Goal: Task Accomplishment & Management: Use online tool/utility

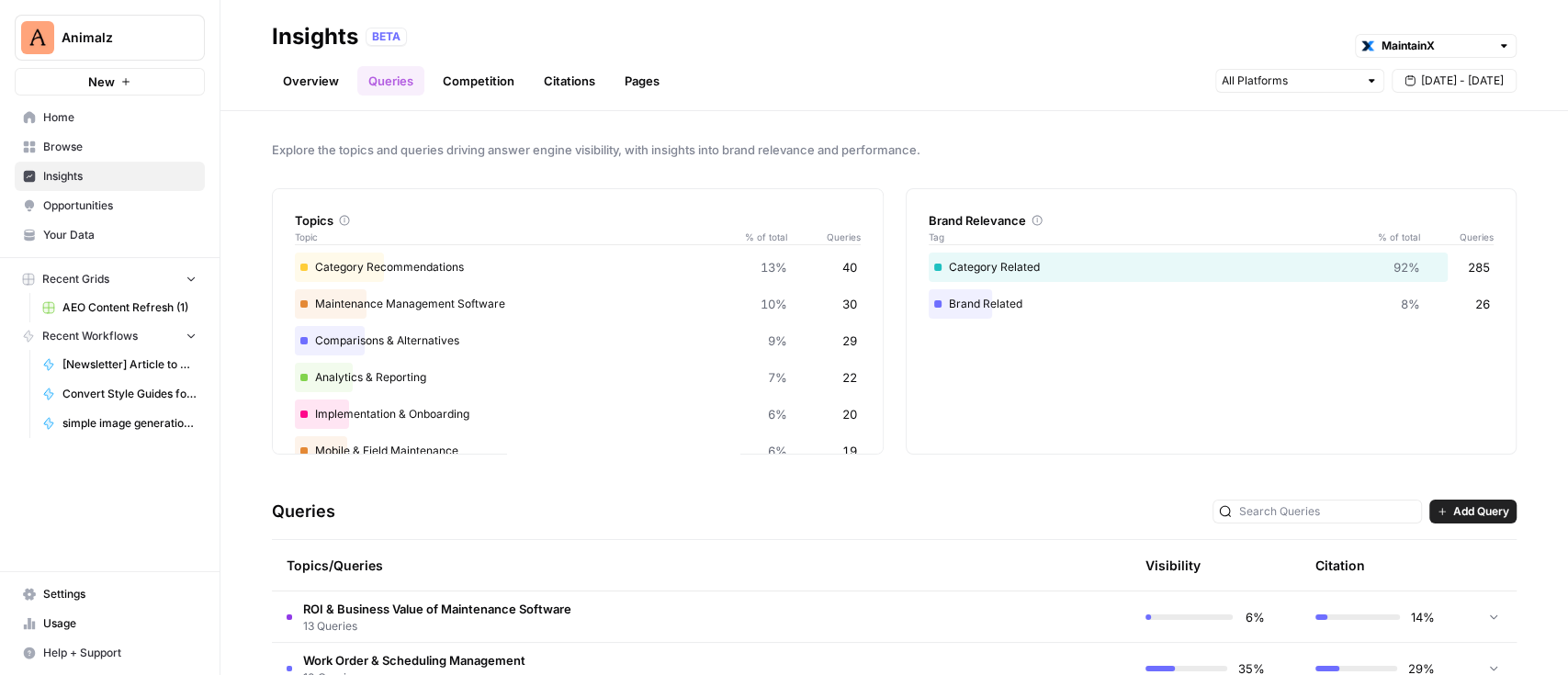
click at [102, 210] on span "Opportunities" at bounding box center [120, 205] width 154 height 16
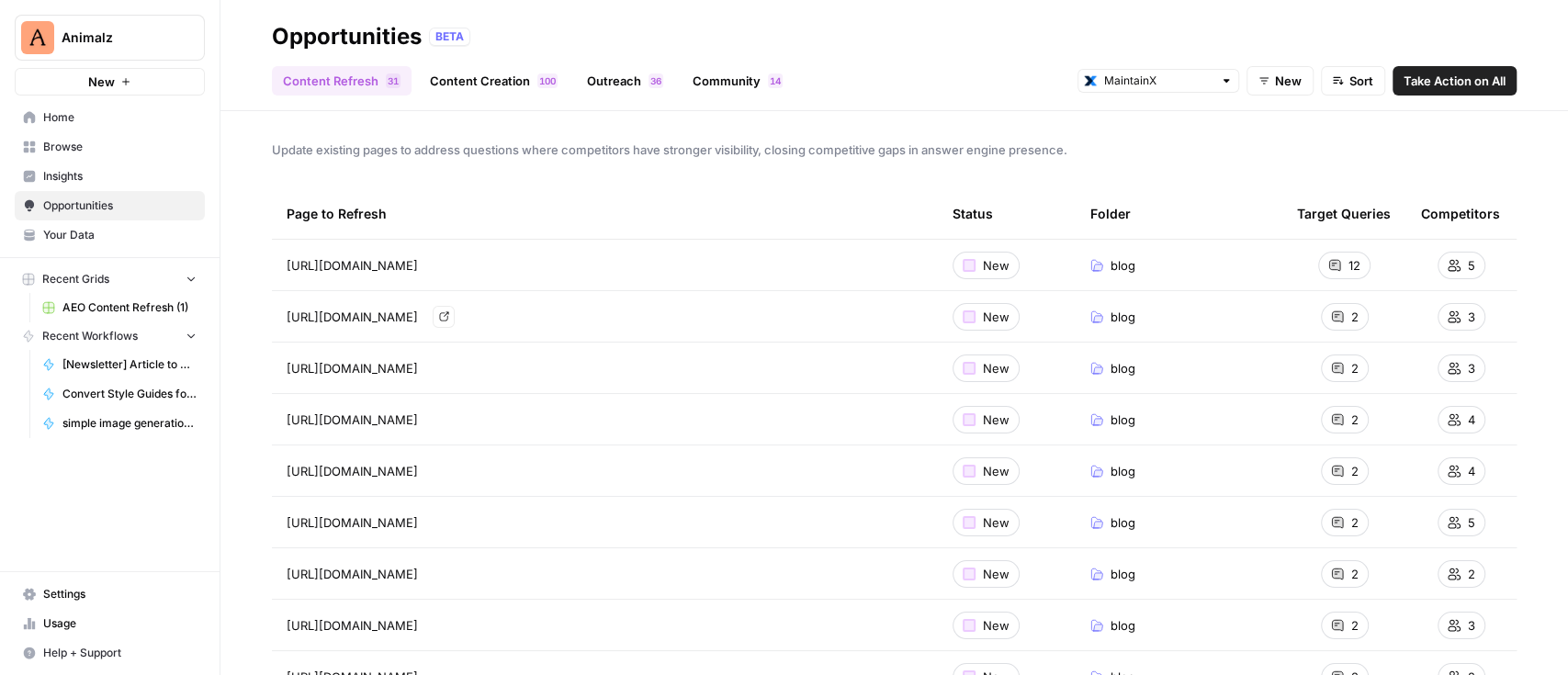
drag, startPoint x: 708, startPoint y: 305, endPoint x: 272, endPoint y: 305, distance: 436.0
click at [272, 305] on td "[URL][DOMAIN_NAME] Go to page" at bounding box center [605, 316] width 666 height 51
copy span "[URL][DOMAIN_NAME]"
click at [449, 370] on icon "Go to page https://www.getmaintainx.com/blog/best-predictive-maintenance-softwa…" at bounding box center [444, 367] width 11 height 11
click at [455, 419] on link "Go to page" at bounding box center [443, 419] width 22 height 22
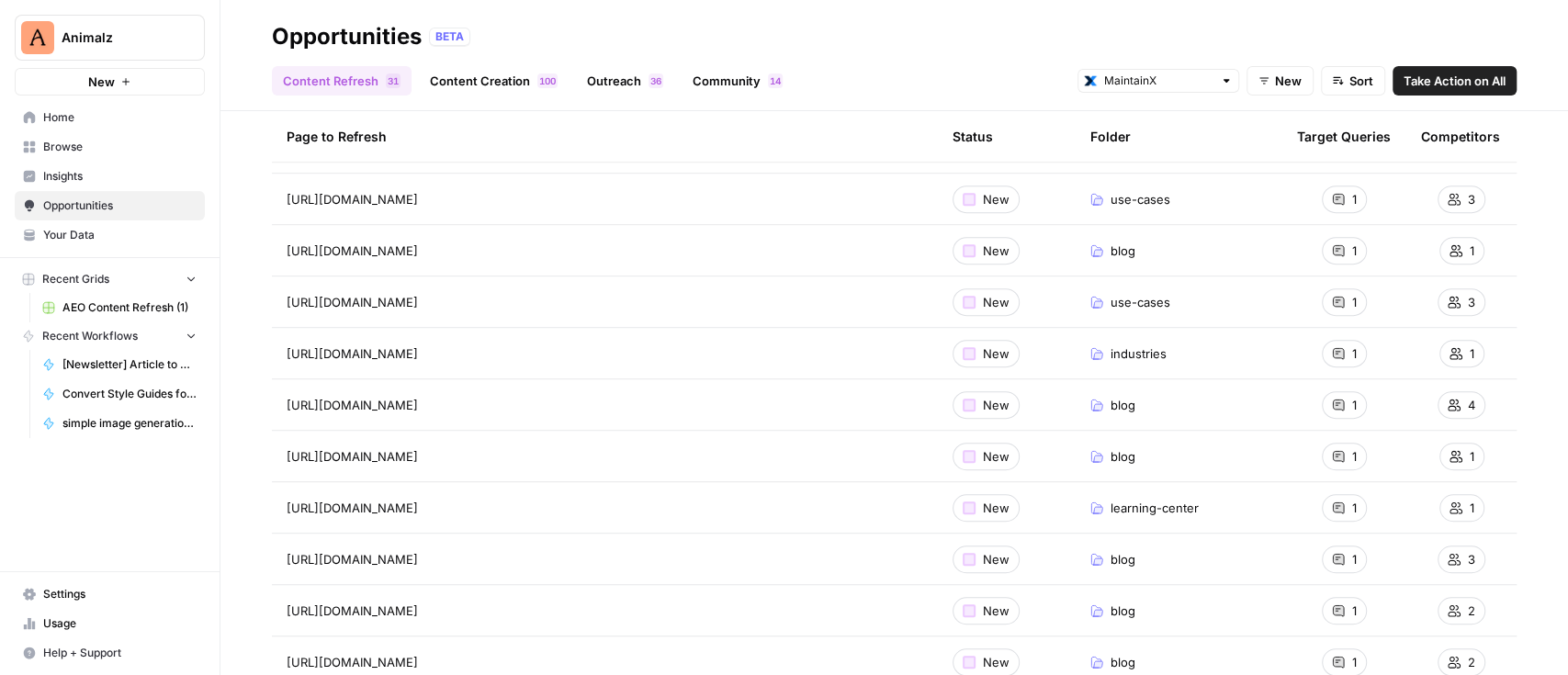
scroll to position [857, 0]
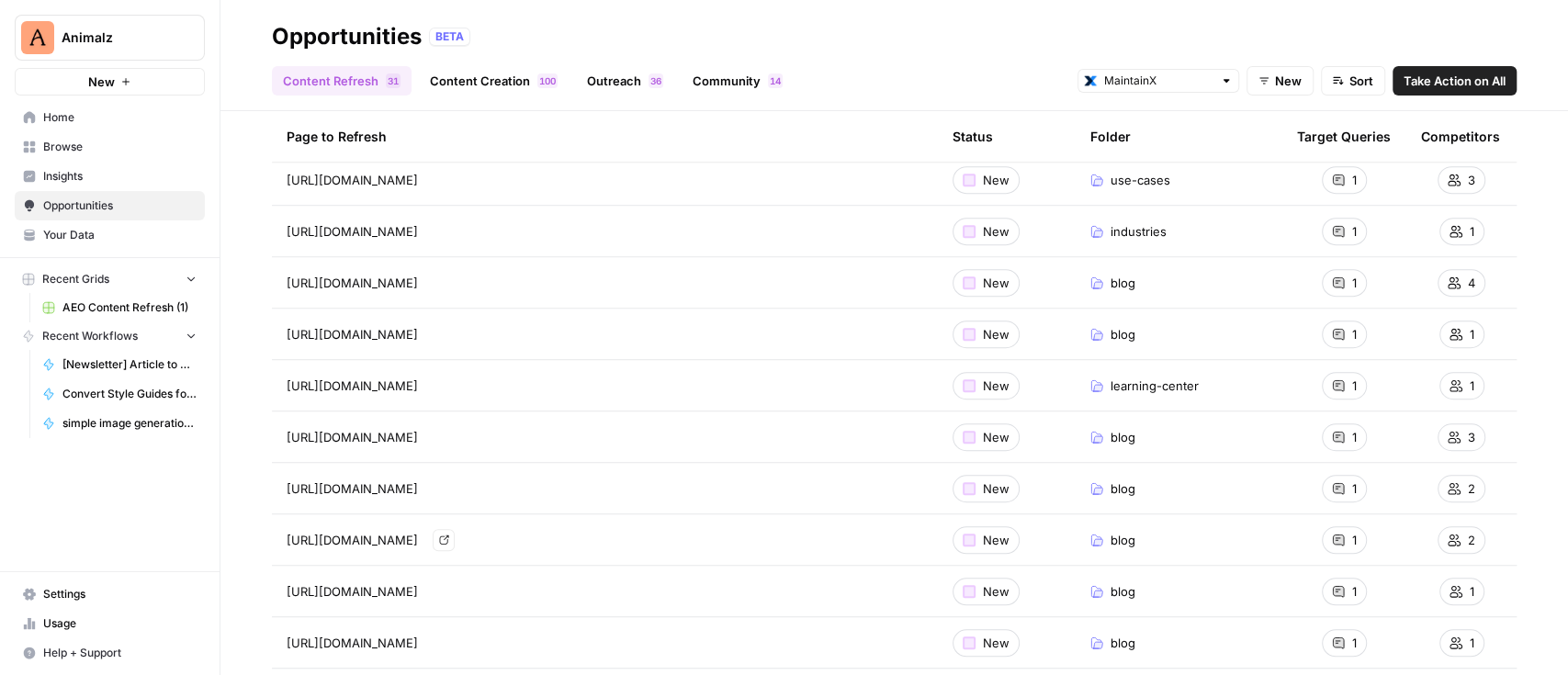
click at [455, 542] on link "Go to page" at bounding box center [443, 539] width 22 height 22
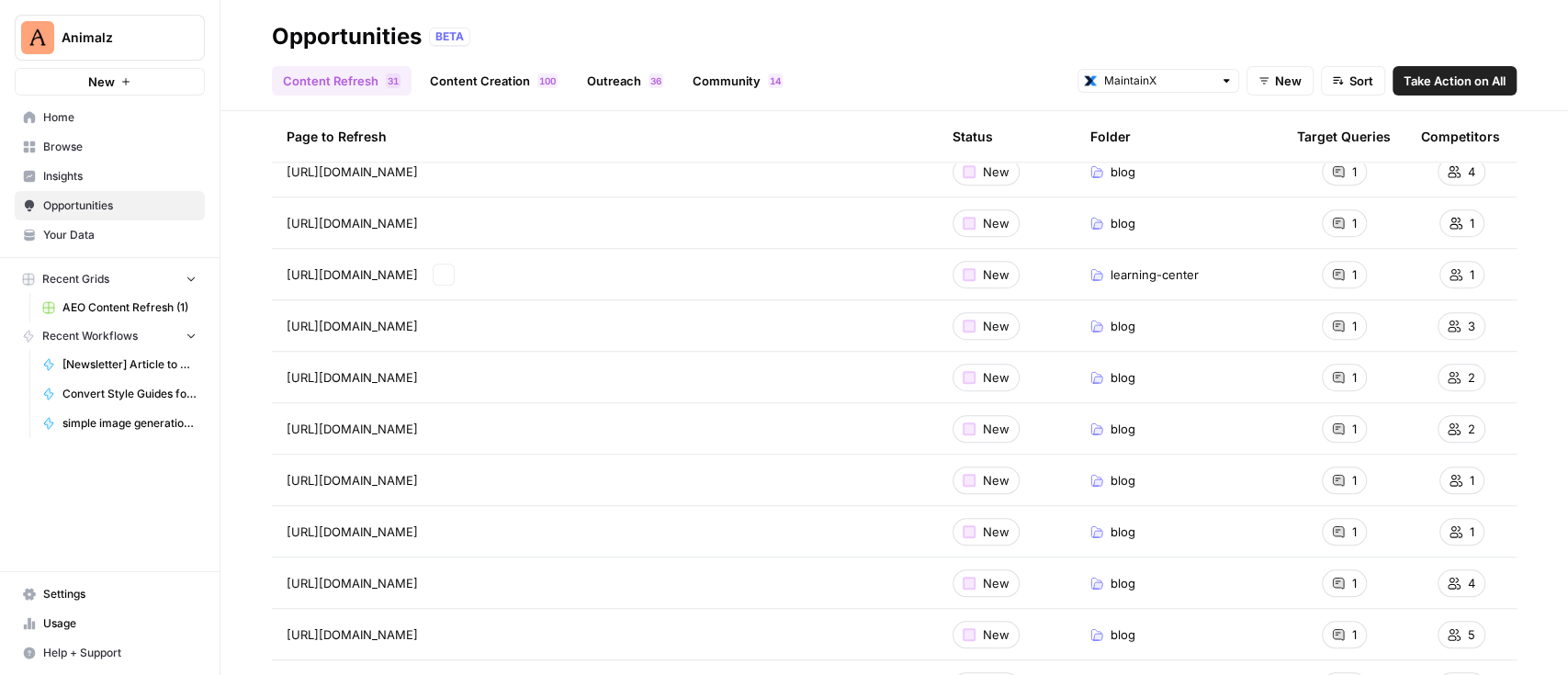
scroll to position [979, 0]
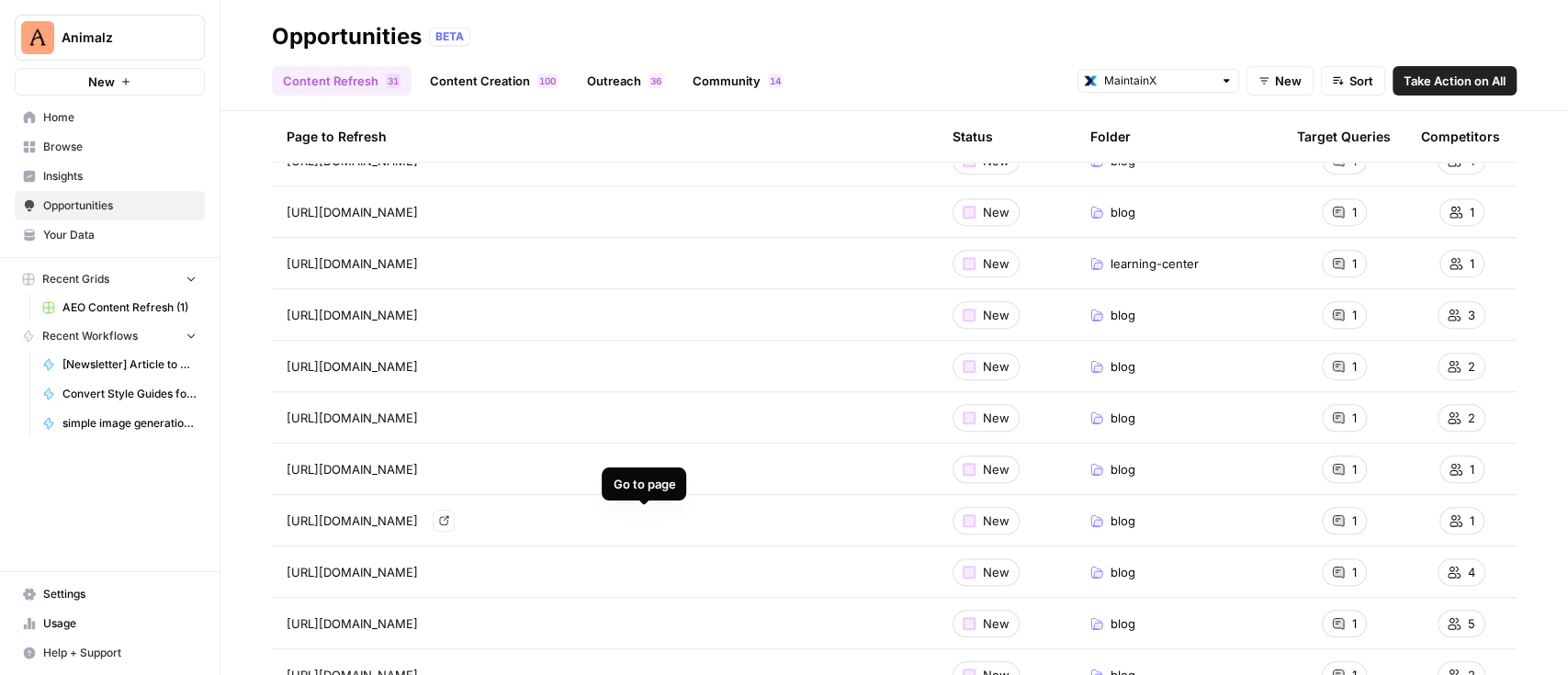
click at [449, 516] on icon "Go to page https://www.getmaintainx.com/blog/cmms-implementation" at bounding box center [444, 520] width 11 height 11
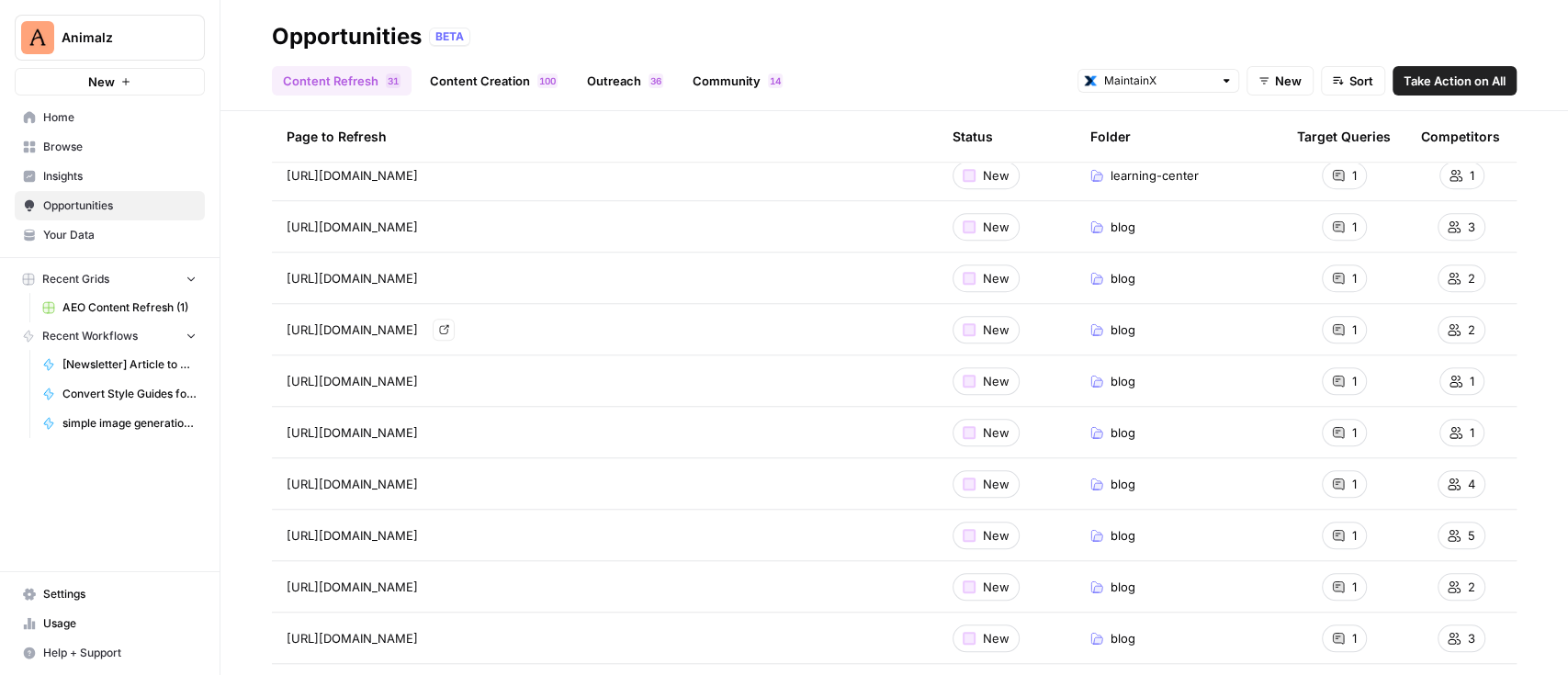
scroll to position [1102, 0]
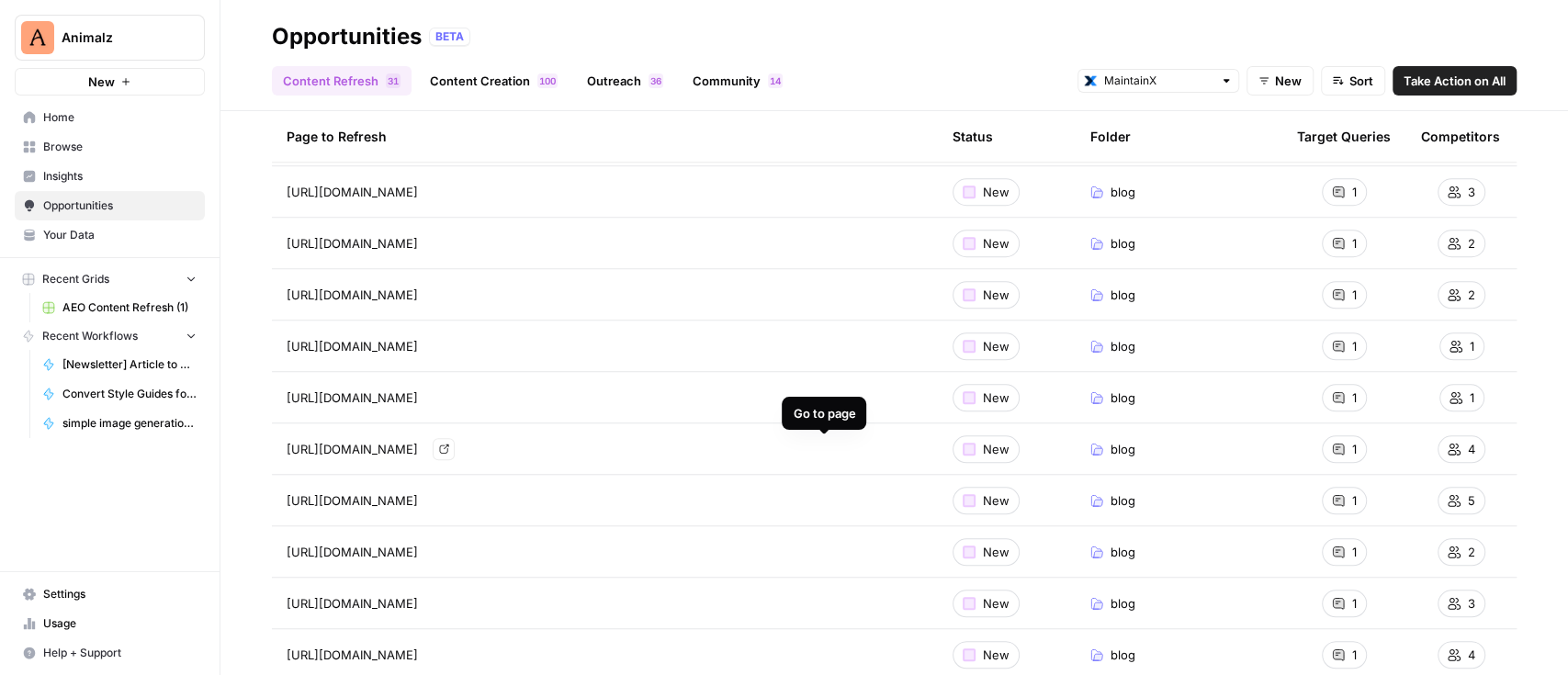
click at [449, 450] on icon "Go to page https://www.getmaintainx.com/blog/guide-to-effective-maintenance-wor…" at bounding box center [444, 448] width 11 height 11
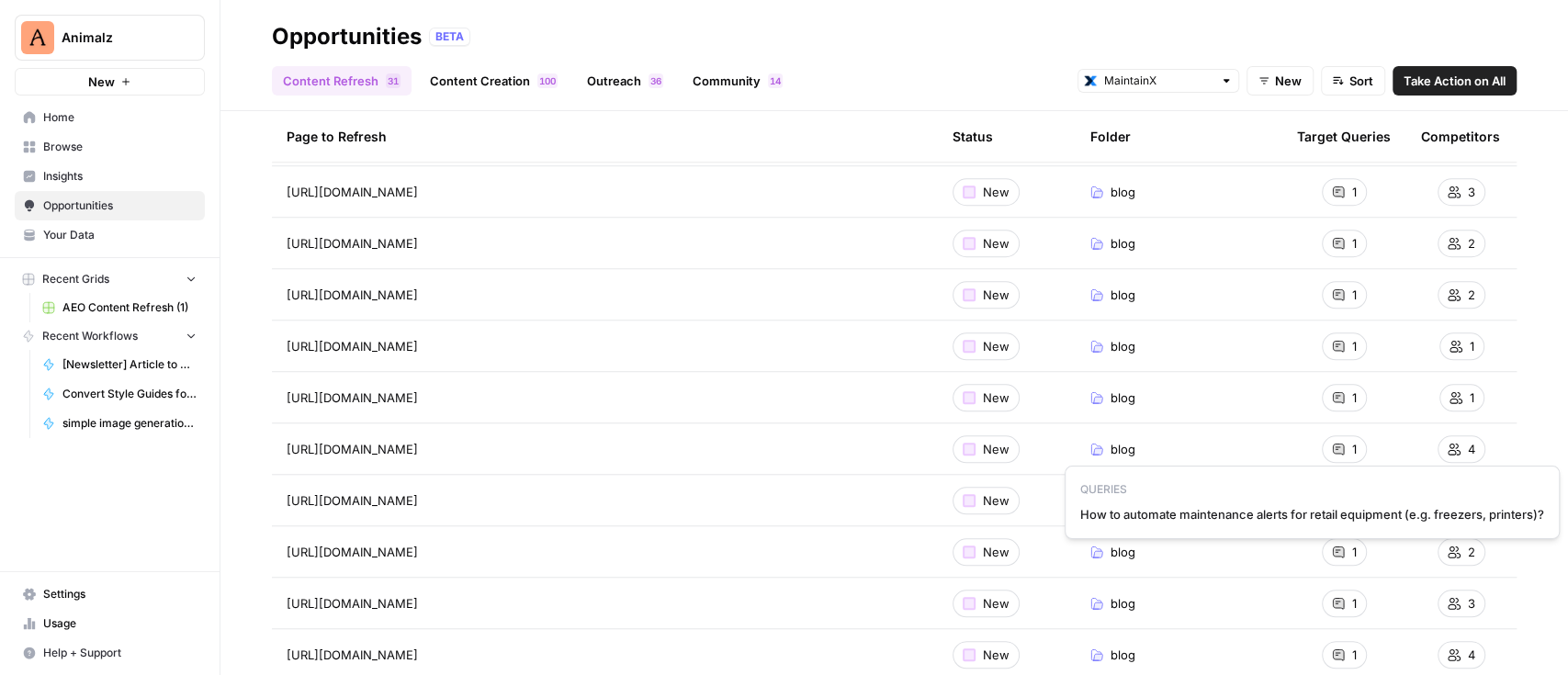
click at [1320, 511] on span "How to automate maintenance alerts for retail equipment (e.g. freezers, printer…" at bounding box center [1311, 513] width 463 height 18
copy span "How to automate maintenance alerts for retail equipment (e.g. freezers, printer…"
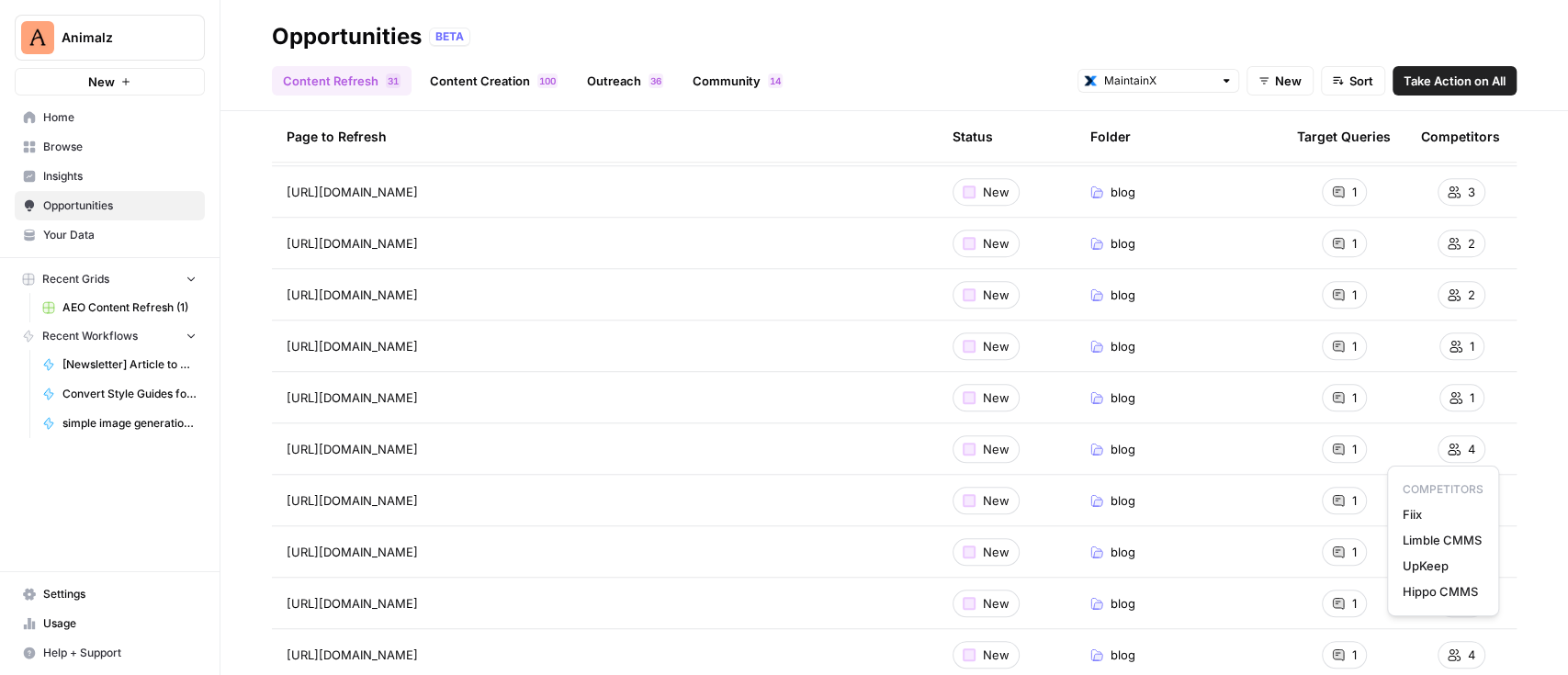
drag, startPoint x: 1476, startPoint y: 588, endPoint x: 1396, endPoint y: 521, distance: 104.4
click at [1396, 521] on div "COMPETITORS Fiix Limble CMMS UpKeep Hippo CMMS" at bounding box center [1442, 540] width 112 height 151
copy div "Fiix Limble CMMS UpKeep Hippo CMMS"
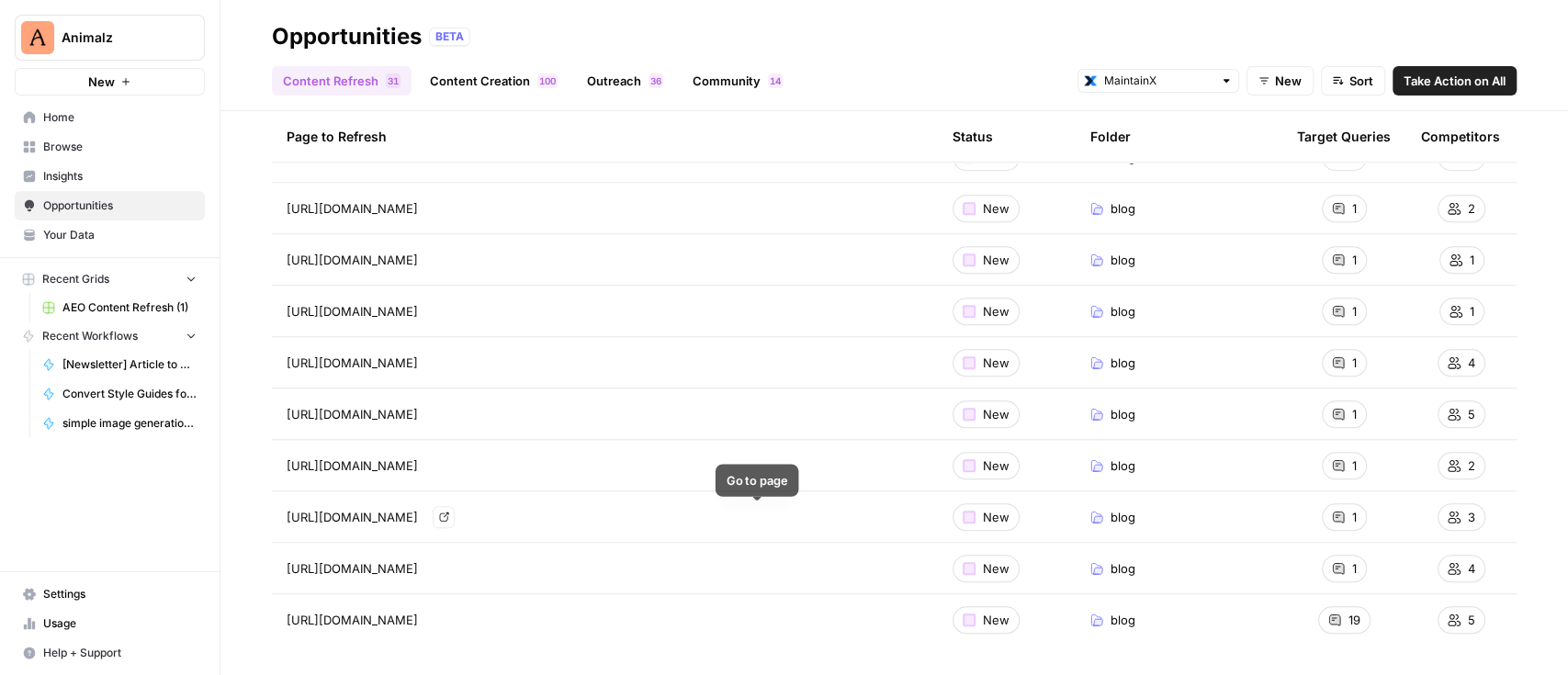
click at [449, 517] on icon "Go to page https://www.getmaintainx.com/blog/ultimate-maintenance-management-gu…" at bounding box center [444, 516] width 11 height 11
click at [449, 569] on icon "Go to page https://www.getmaintainx.com/blog/best-equipment-management-software" at bounding box center [444, 568] width 11 height 11
click at [449, 621] on icon "Go to page https://www.getmaintainx.com/blog/cmms-software-comparison-guide" at bounding box center [444, 620] width 11 height 11
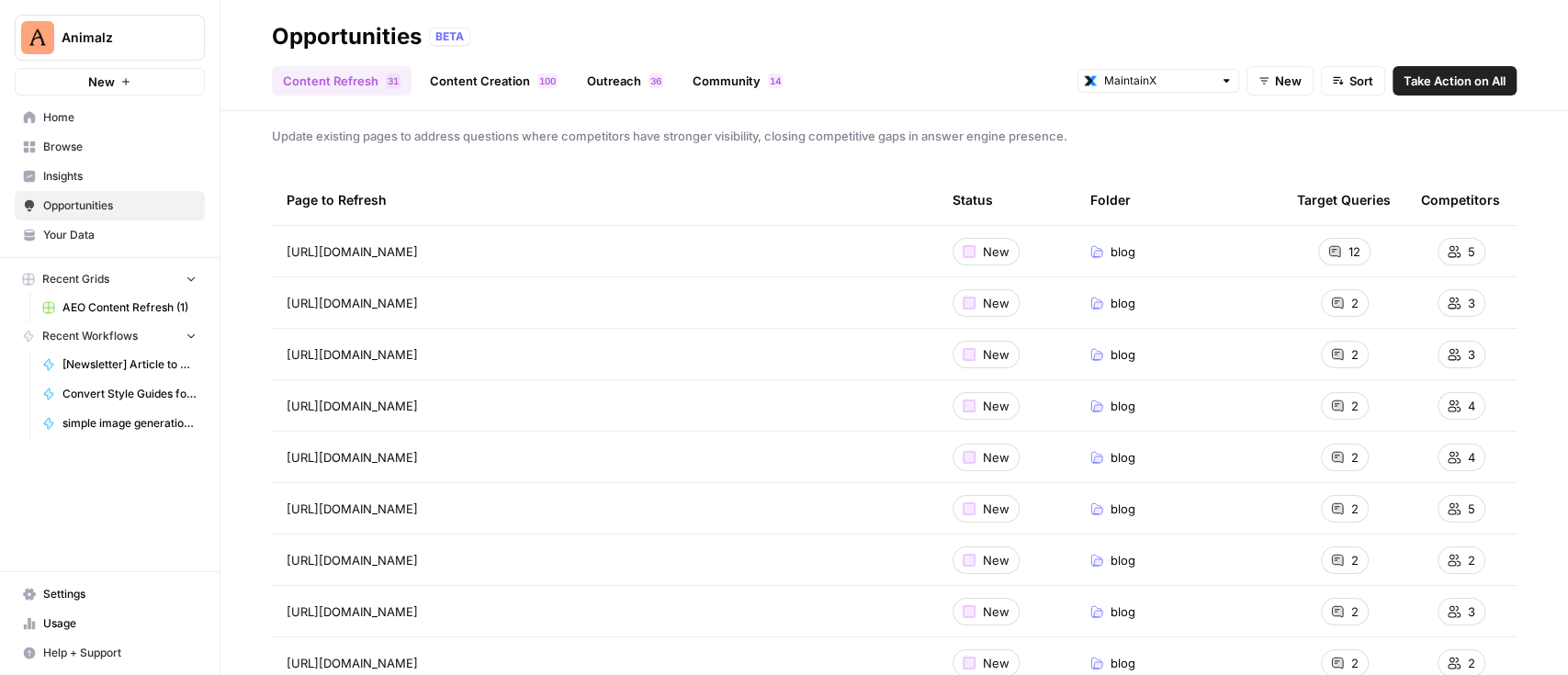
scroll to position [0, 0]
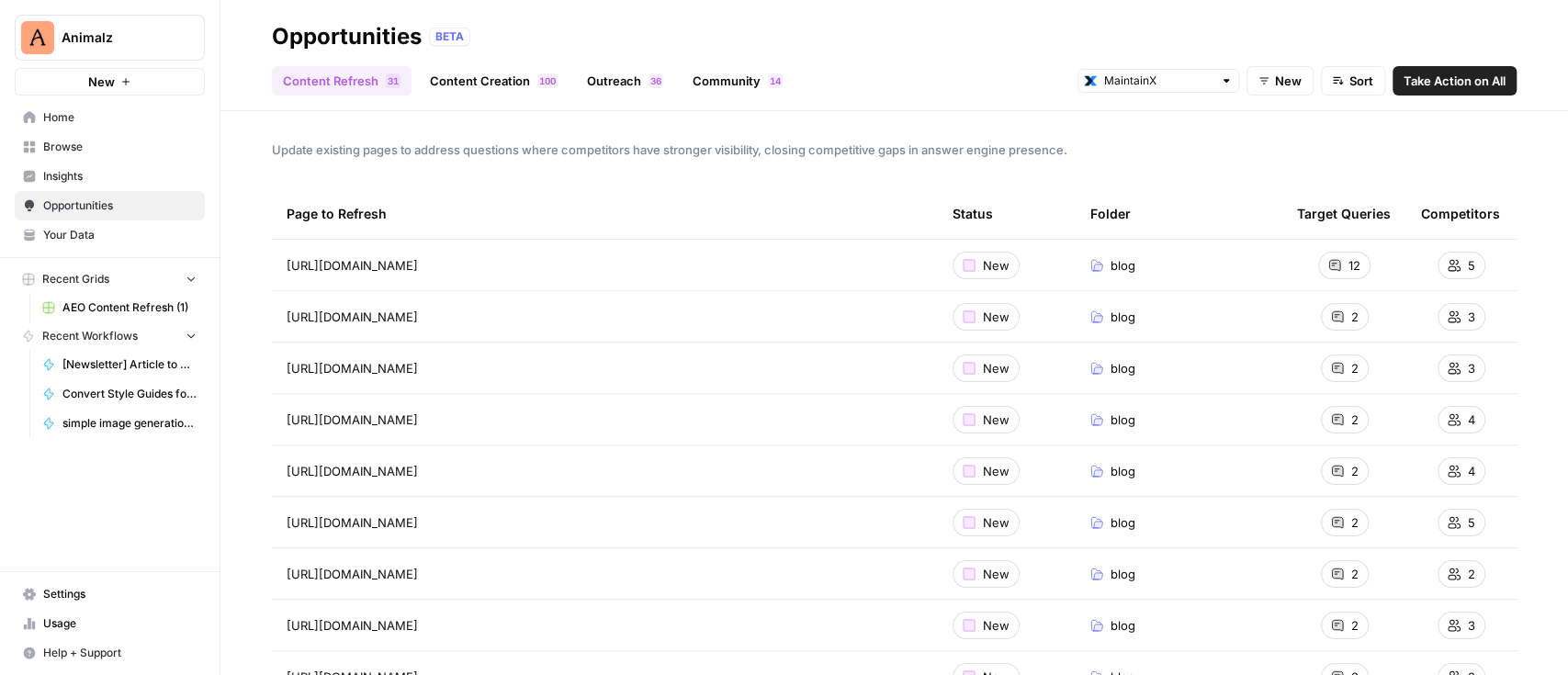
click at [478, 95] on header "Opportunities BETA Content Refresh 1 3 Content Creation 0 0 1 Outreach 6 3 Comm…" at bounding box center [893, 56] width 1347 height 112
click at [482, 88] on link "Content Creation 0 0 1" at bounding box center [494, 81] width 150 height 30
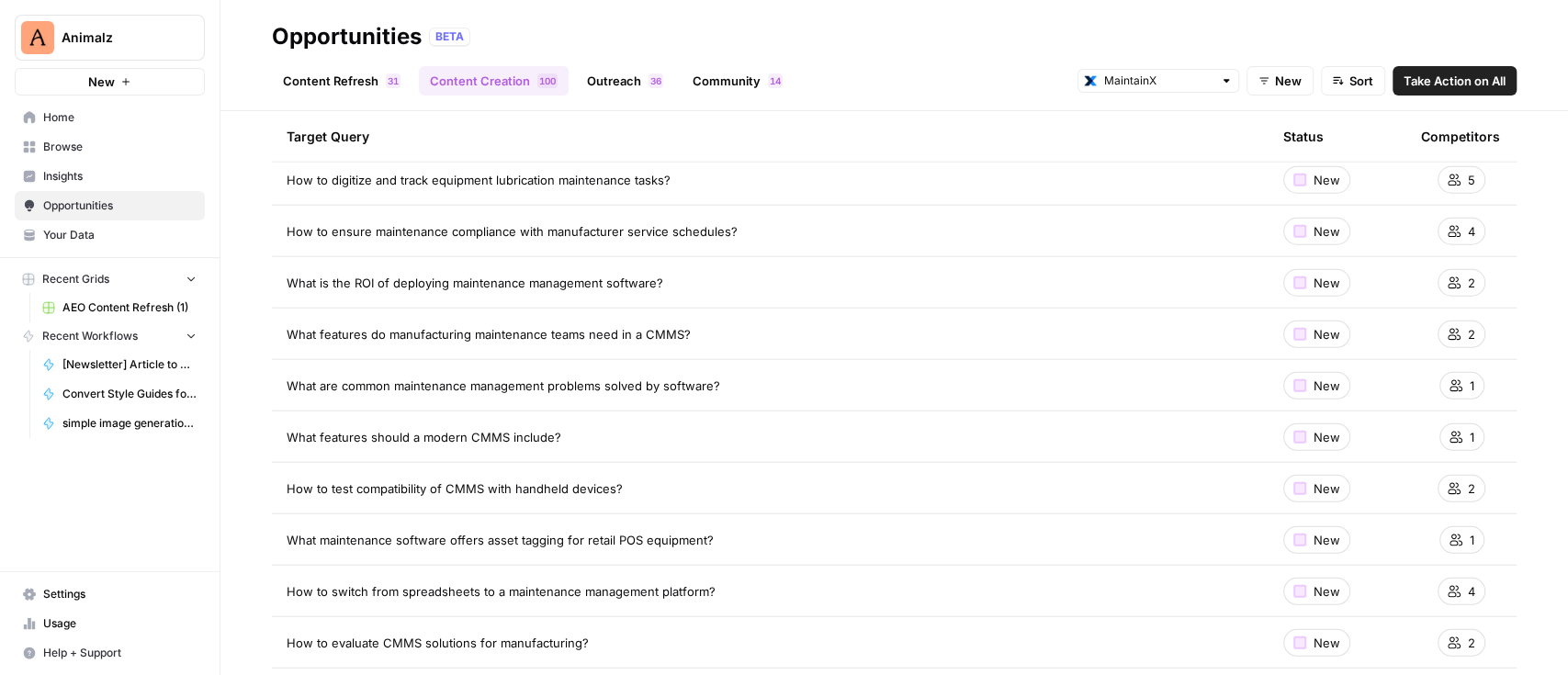
scroll to position [3551, 0]
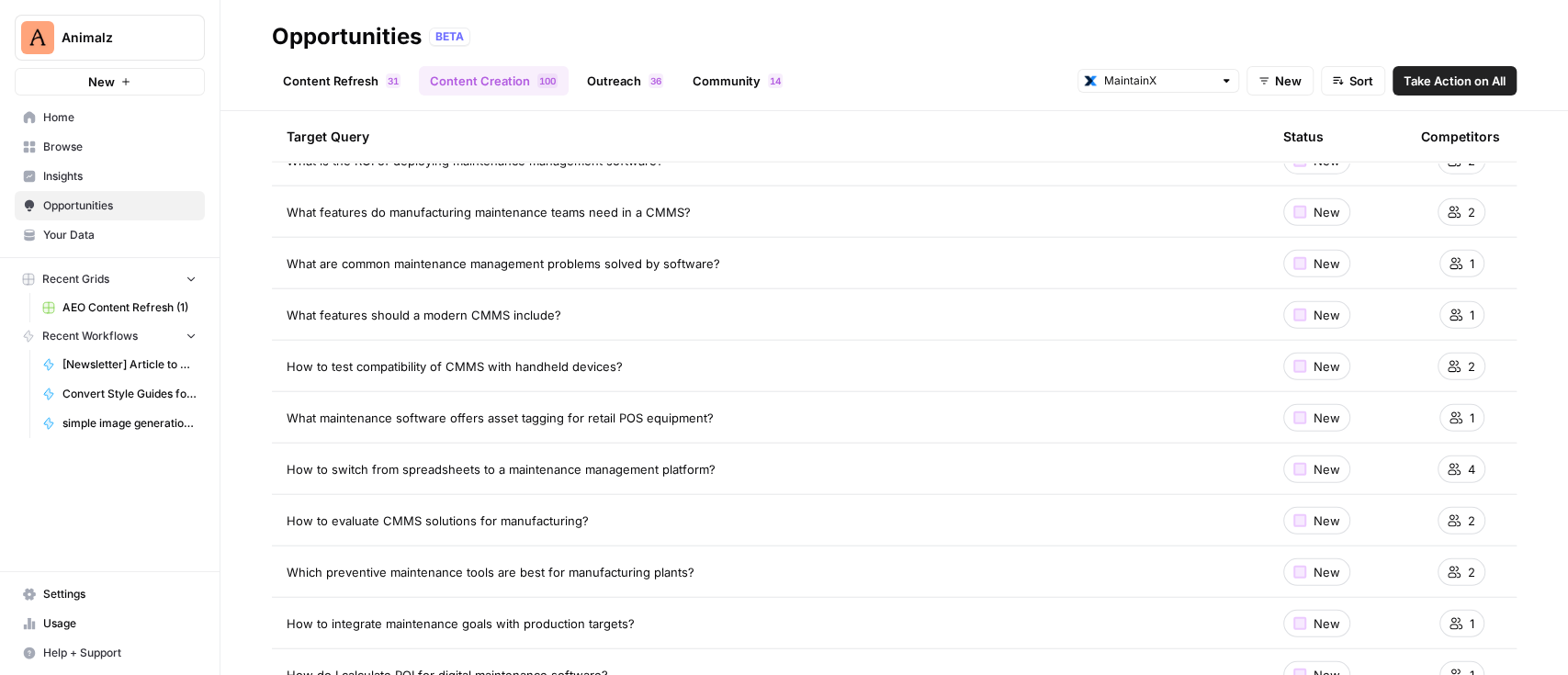
drag, startPoint x: 735, startPoint y: 467, endPoint x: 272, endPoint y: 462, distance: 463.0
click at [272, 462] on td "How to switch from spreadsheets to a maintenance management platform?" at bounding box center [770, 468] width 996 height 51
copy span "How to switch from spreadsheets to a maintenance management platform?"
click at [342, 81] on link "Content Refresh 1 3" at bounding box center [341, 81] width 139 height 30
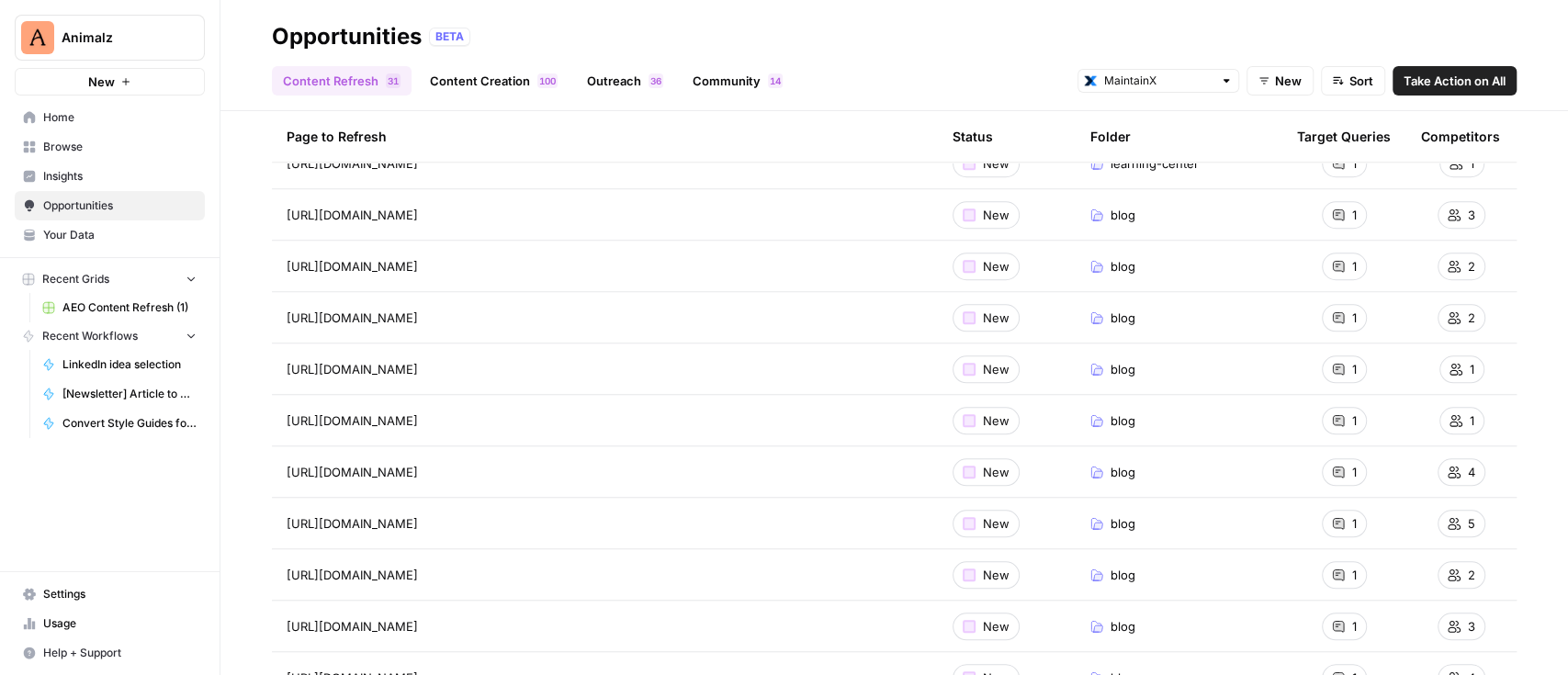
scroll to position [1102, 0]
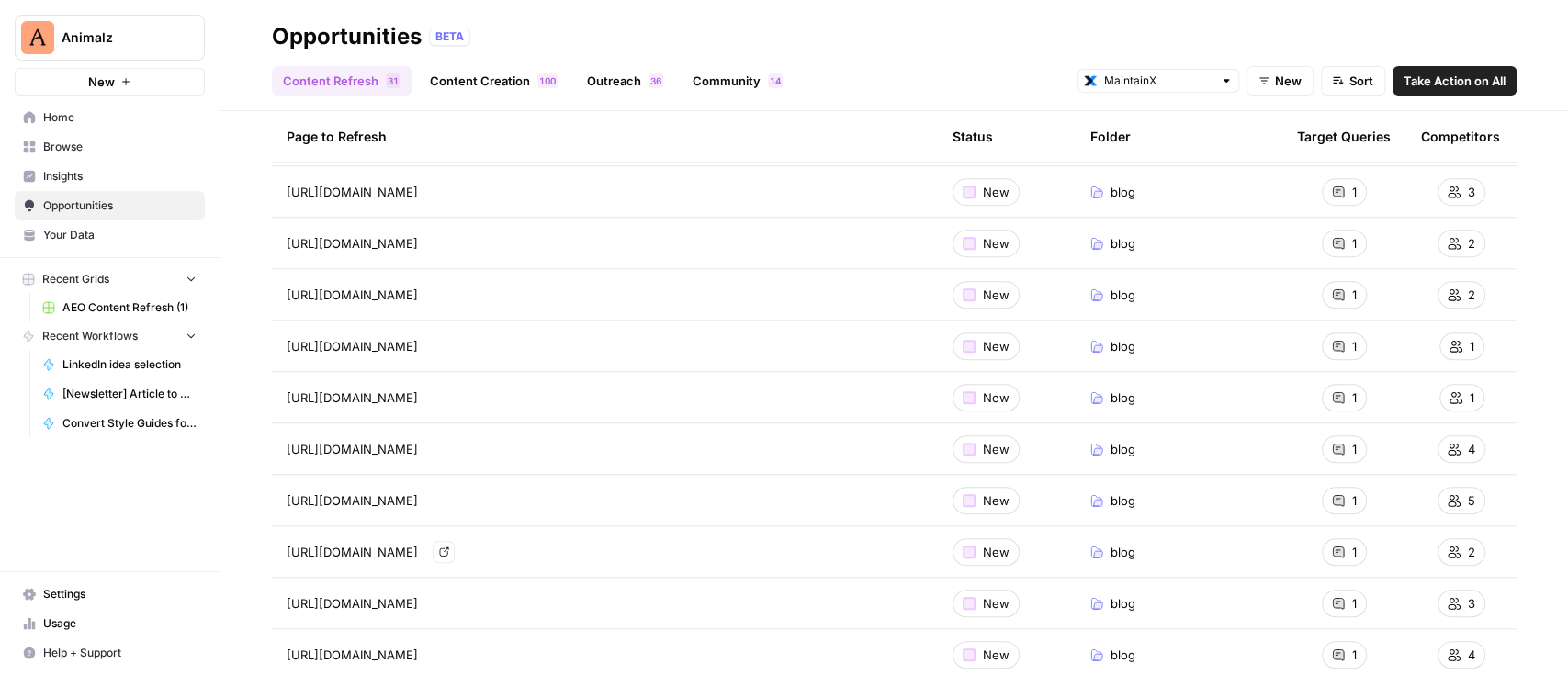
click at [449, 548] on icon "Go to page https://www.getmaintainx.com/blog/best-maintenance-management-softwa…" at bounding box center [444, 551] width 11 height 11
click at [1322, 562] on span "How do I evaluate mobile maintenance software for my team?" at bounding box center [1325, 561] width 350 height 18
copy span "How do I evaluate mobile maintenance software for my team?"
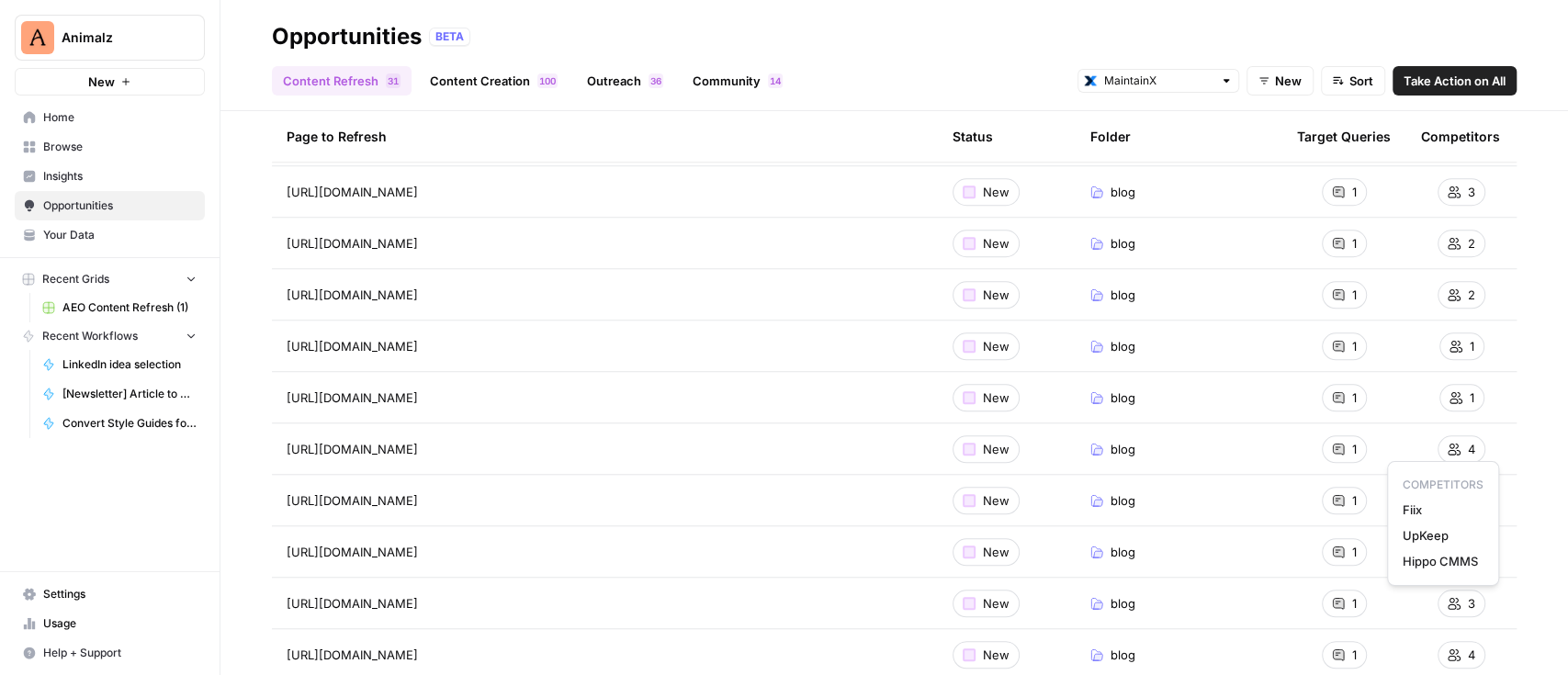
drag, startPoint x: 1477, startPoint y: 563, endPoint x: 1397, endPoint y: 508, distance: 97.1
click at [1397, 508] on div "COMPETITORS Fiix UpKeep Hippo CMMS" at bounding box center [1442, 524] width 112 height 125
copy div "Fiix UpKeep Hippo CMMS"
click at [500, 87] on link "Content Creation 0 0 1" at bounding box center [494, 81] width 150 height 30
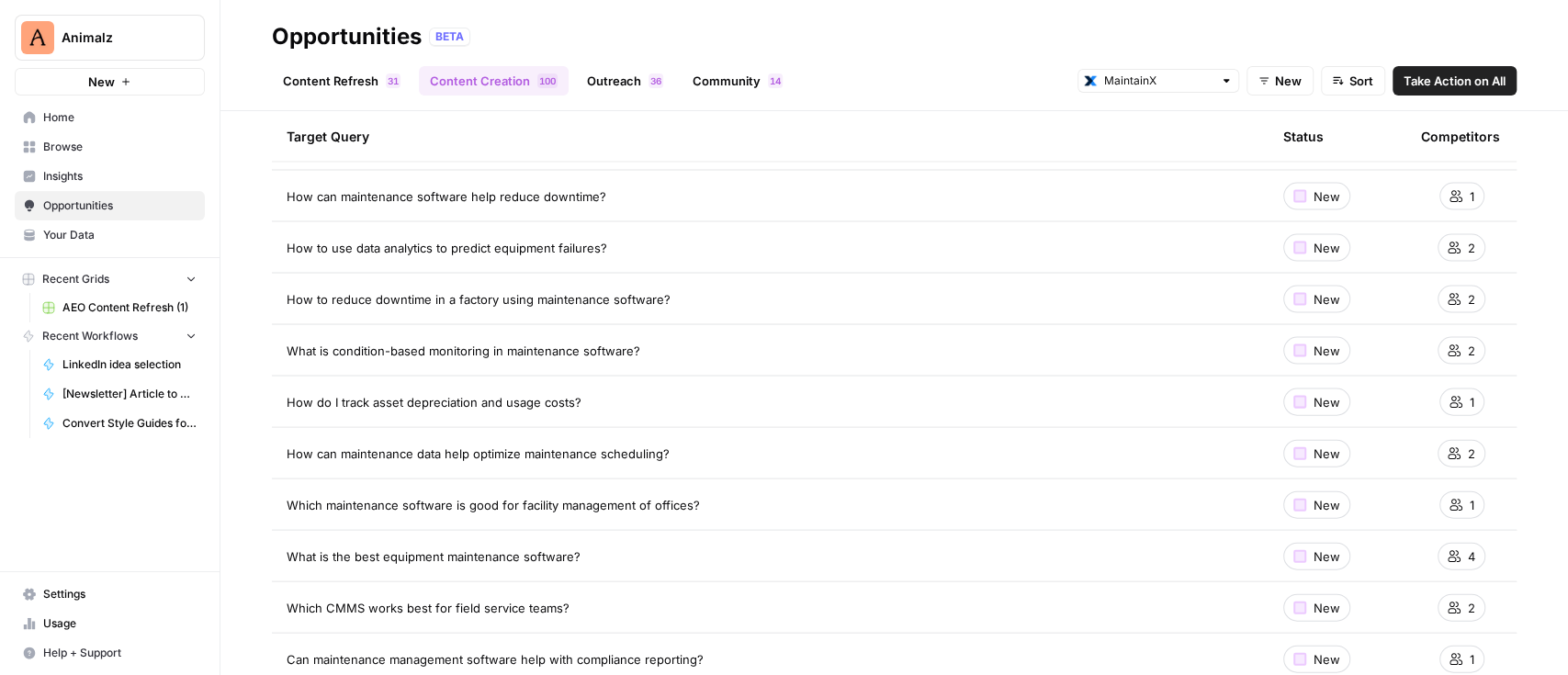
scroll to position [2694, 0]
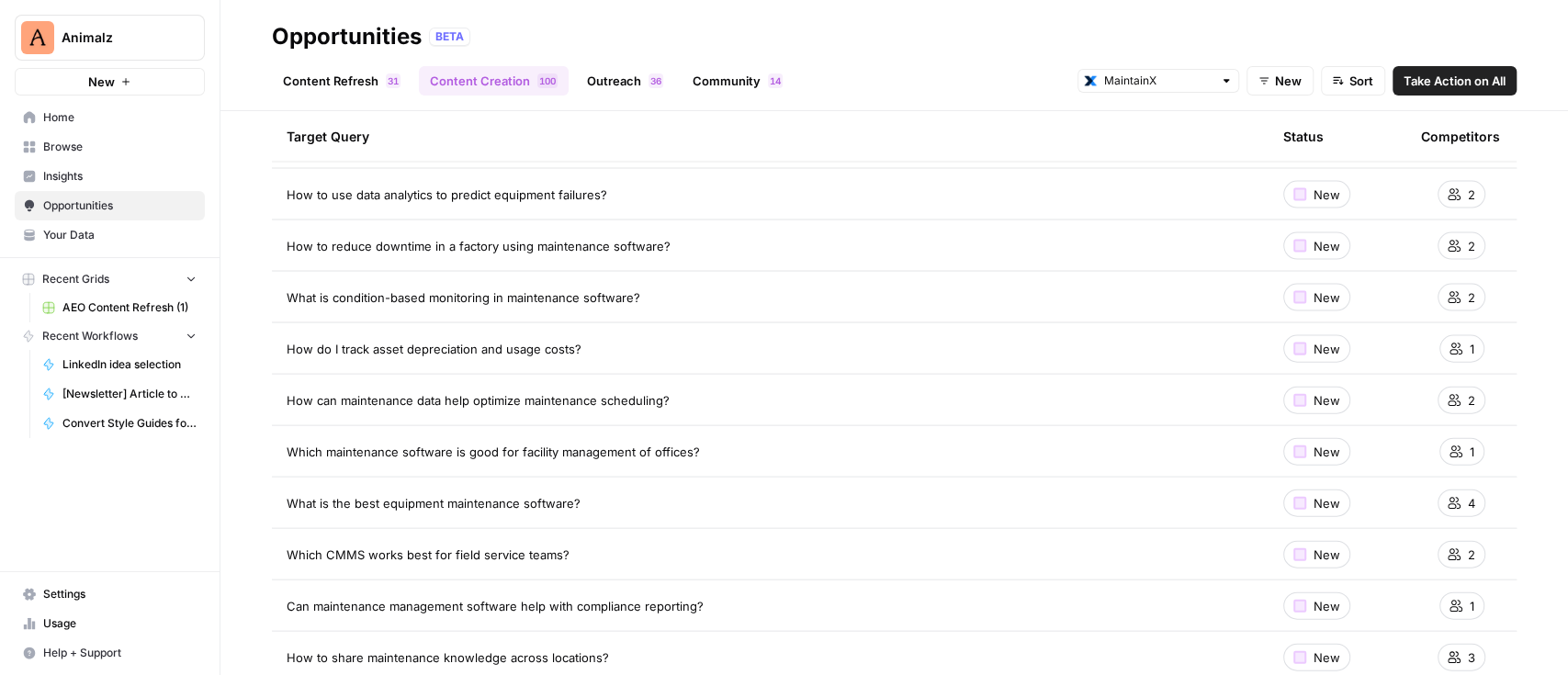
drag, startPoint x: 591, startPoint y: 352, endPoint x: 276, endPoint y: 349, distance: 315.0
click at [276, 349] on td "How do I track asset depreciation and usage costs?" at bounding box center [770, 348] width 996 height 51
drag, startPoint x: 589, startPoint y: 547, endPoint x: 285, endPoint y: 548, distance: 304.0
click at [285, 548] on td "Which CMMS works best for field service teams?" at bounding box center [770, 554] width 996 height 51
copy span "Which CMMS works best for field service teams?"
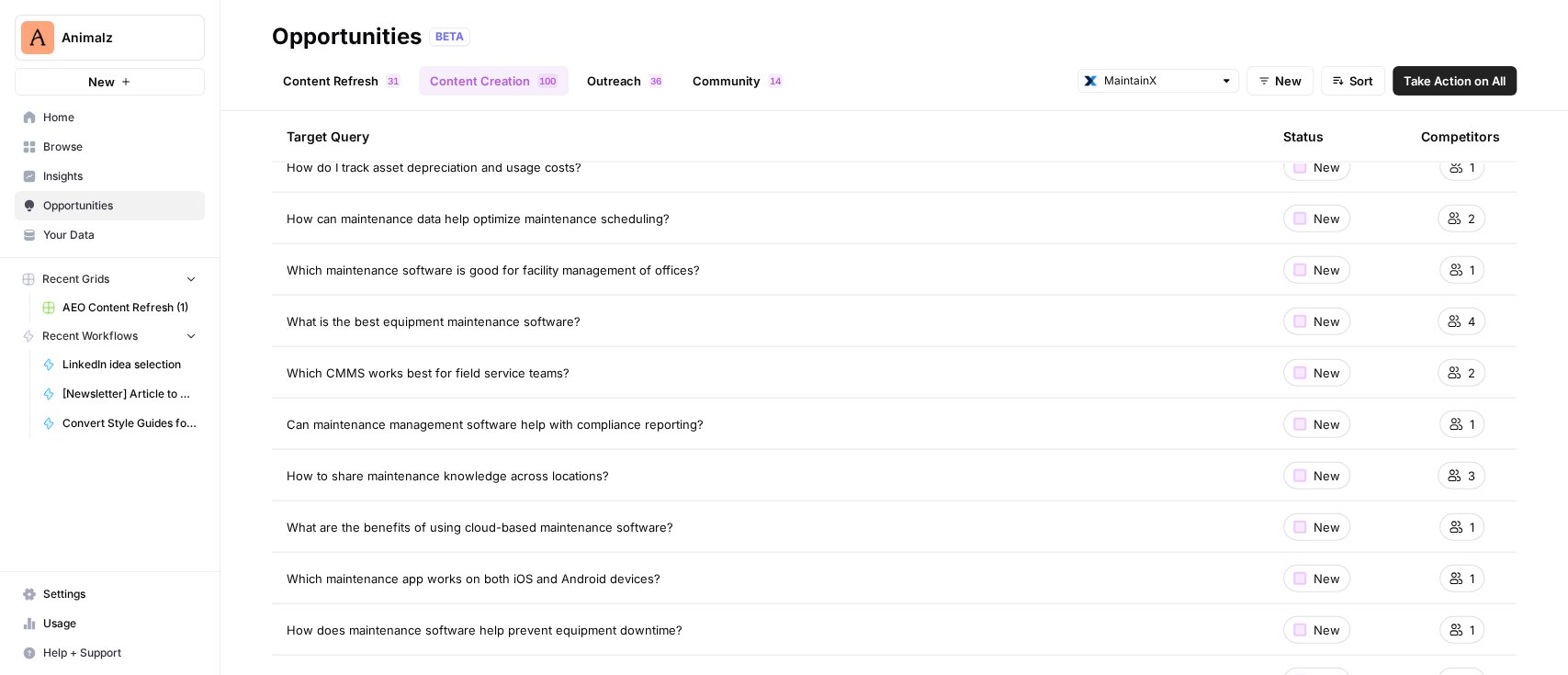
scroll to position [2939, 0]
